Goal: Purchase product/service

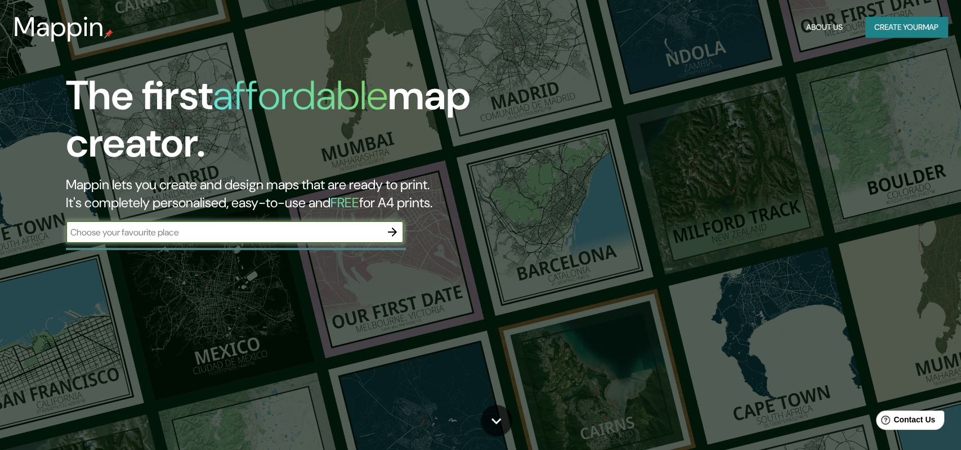
click at [276, 238] on input "text" at bounding box center [223, 232] width 315 height 13
paste input "[STREET_ADDRESS][PERSON_NAME]"
type input "[STREET_ADDRESS][PERSON_NAME]"
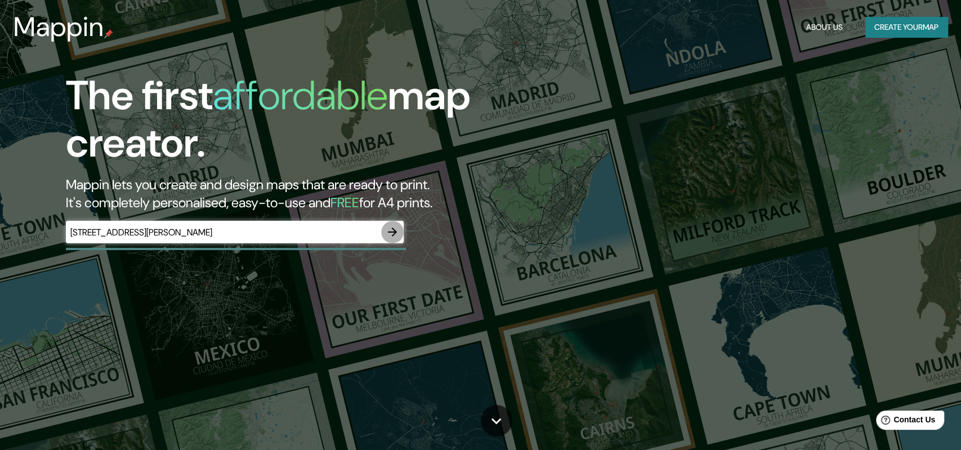
click at [393, 231] on icon "button" at bounding box center [392, 232] width 14 height 14
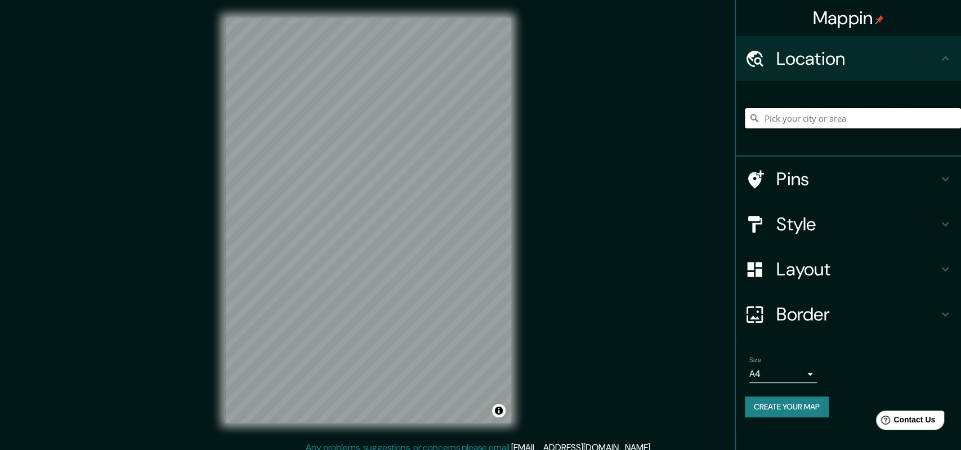
click at [807, 120] on input "Pick your city or area" at bounding box center [852, 118] width 216 height 20
paste input "[STREET_ADDRESS][PERSON_NAME]"
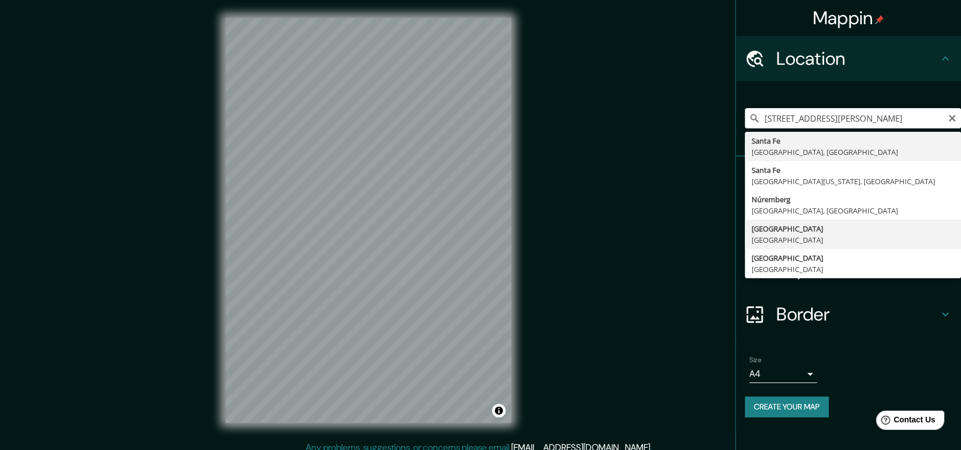
type input "[GEOGRAPHIC_DATA], [GEOGRAPHIC_DATA]"
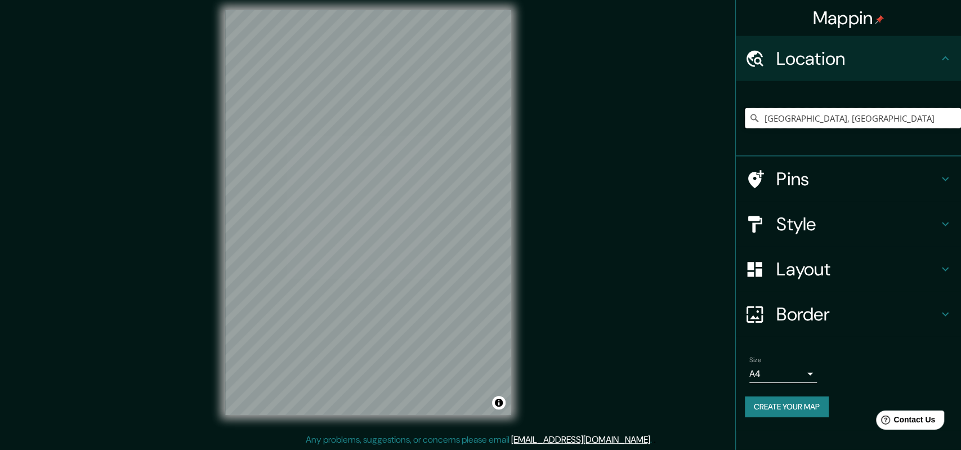
scroll to position [9, 0]
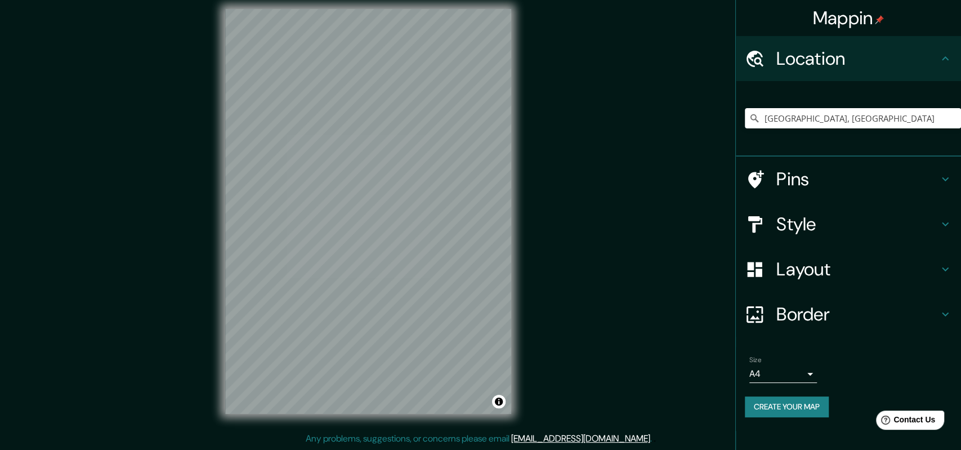
click at [849, 172] on h4 "Pins" at bounding box center [857, 179] width 162 height 23
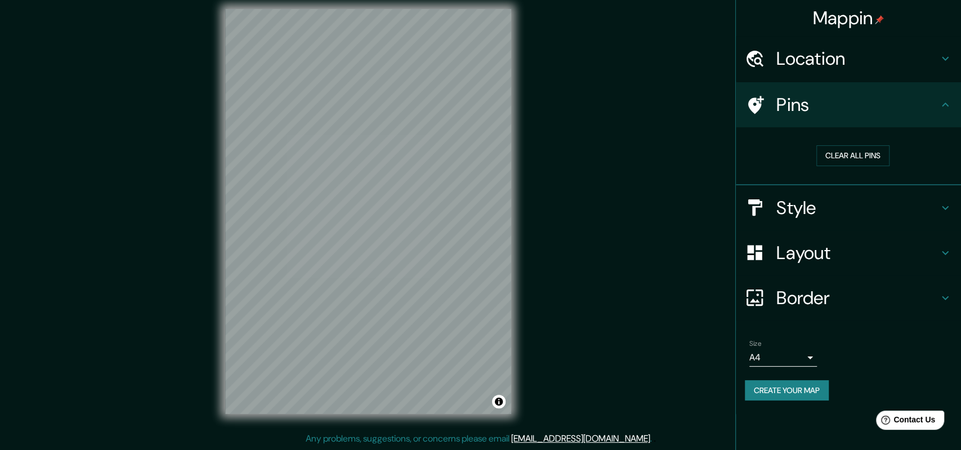
scroll to position [0, 0]
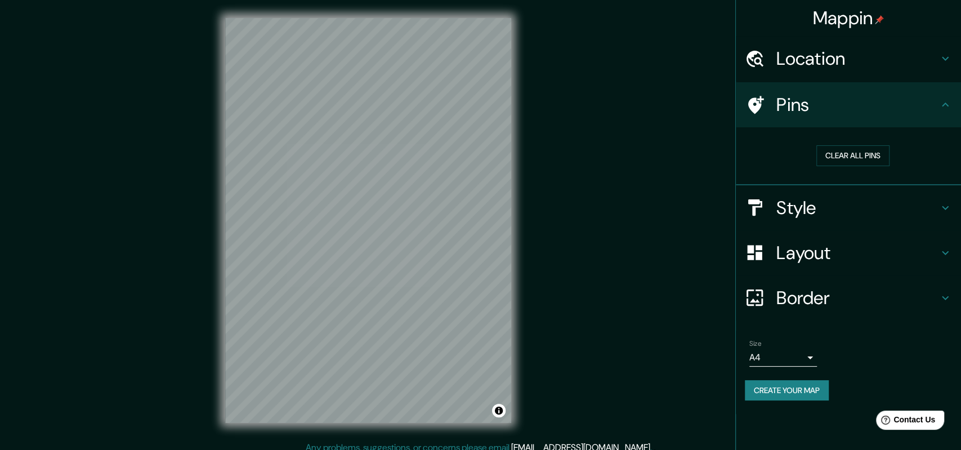
click at [636, 181] on div "Mappin Location [GEOGRAPHIC_DATA], [GEOGRAPHIC_DATA] Pins Clear all pins Style …" at bounding box center [480, 229] width 961 height 459
click at [945, 99] on icon at bounding box center [945, 105] width 14 height 14
click at [947, 95] on div "Pins" at bounding box center [847, 104] width 225 height 45
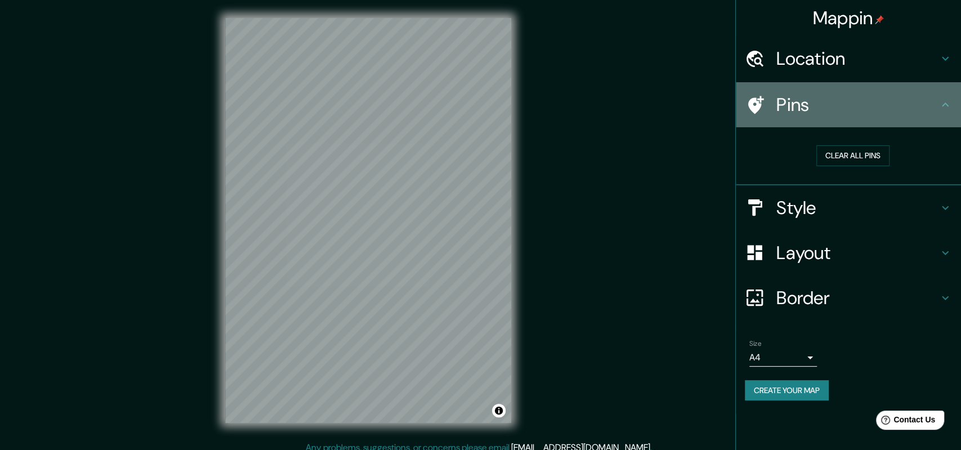
click at [948, 105] on icon at bounding box center [945, 105] width 14 height 14
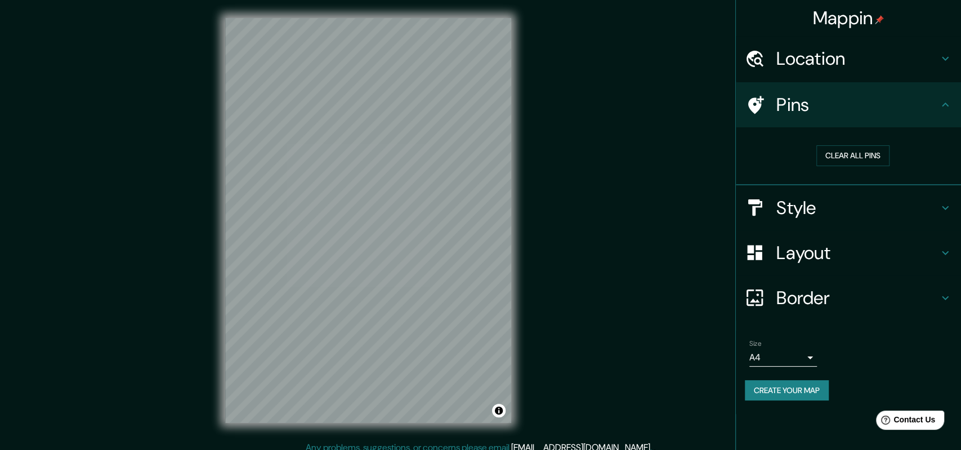
click at [837, 64] on h4 "Location" at bounding box center [857, 58] width 162 height 23
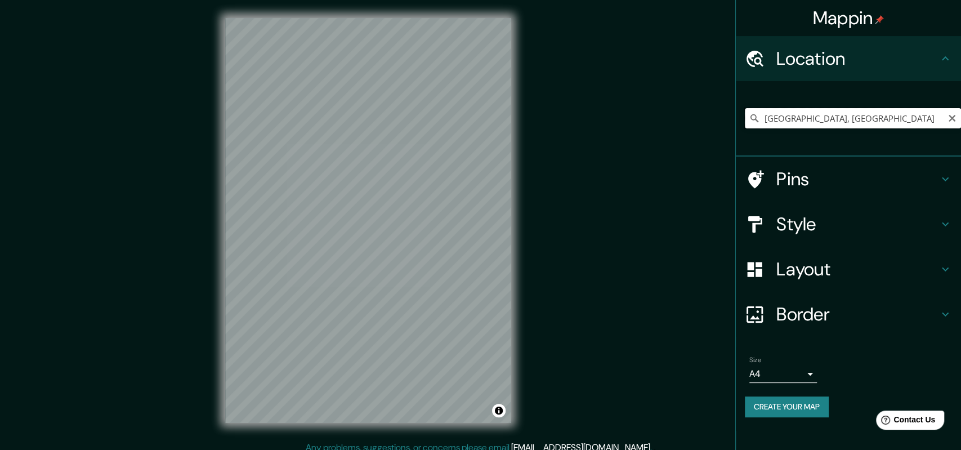
click at [905, 113] on input "[GEOGRAPHIC_DATA], [GEOGRAPHIC_DATA]" at bounding box center [852, 118] width 216 height 20
click at [905, 124] on input "[GEOGRAPHIC_DATA], [GEOGRAPHIC_DATA]" at bounding box center [852, 118] width 216 height 20
click at [801, 311] on h4 "Border" at bounding box center [857, 314] width 162 height 23
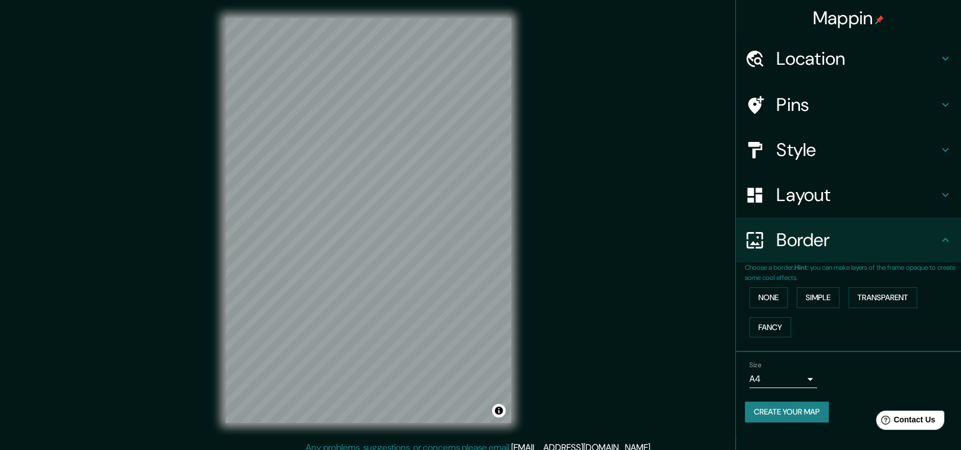
click at [706, 225] on div "Mappin Location [GEOGRAPHIC_DATA], [GEOGRAPHIC_DATA] Pins Style Layout Border C…" at bounding box center [480, 229] width 961 height 459
